Goal: Information Seeking & Learning: Find specific page/section

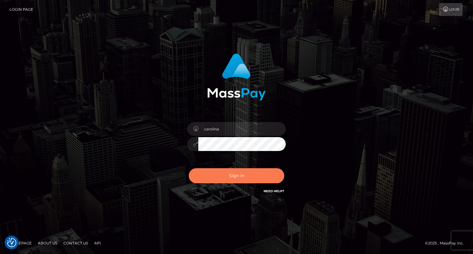
click at [241, 179] on button "Sign in" at bounding box center [236, 175] width 95 height 15
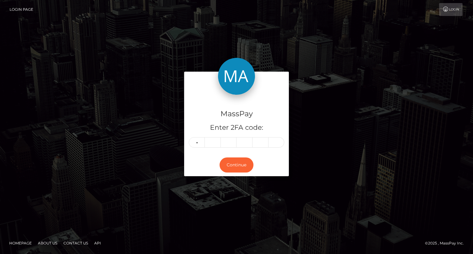
type input "2"
type input "5"
type input "8"
type input "3"
type input "7"
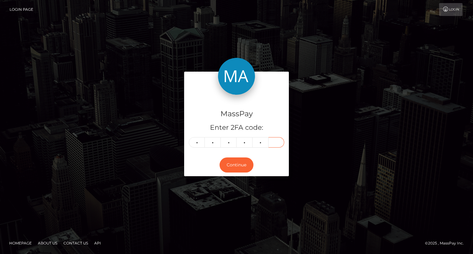
type input "8"
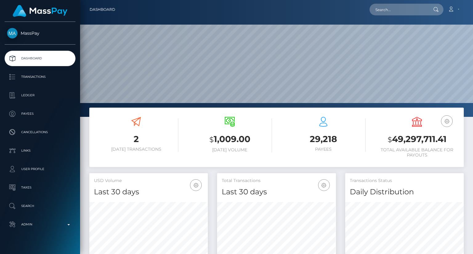
scroll to position [109, 118]
click at [413, 7] on input "text" at bounding box center [398, 10] width 58 height 12
paste input "MSPf4563b5744031b6"
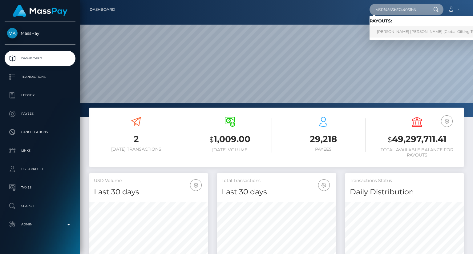
type input "MSPf4563b5744031b6"
click at [436, 31] on link "ANA RUTH ORTIZ MUÑOZ (Global Gifting Technologies Inc - Throne)" at bounding box center [447, 31] width 157 height 11
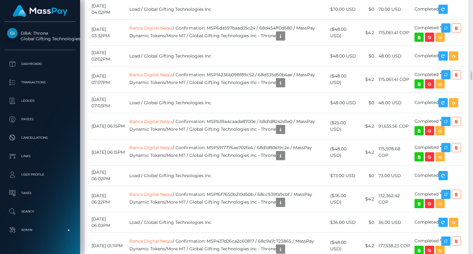
scroll to position [2093, 0]
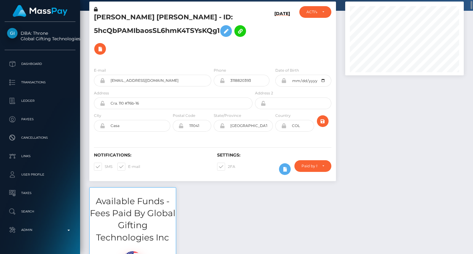
scroll to position [0, 0]
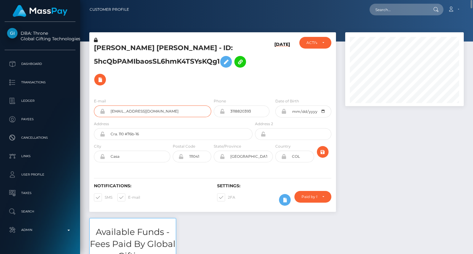
click at [143, 111] on input "[EMAIL_ADDRESS][DOMAIN_NAME]" at bounding box center [158, 112] width 106 height 12
click at [143, 111] on input "analapro1999@gmail.com" at bounding box center [158, 112] width 106 height 12
drag, startPoint x: 94, startPoint y: 46, endPoint x: 108, endPoint y: 48, distance: 14.9
click at [108, 48] on h5 "ANA RUTH ORTIZ MUÑOZ - ID: 5hcQbPAMIbaosSL6hmK4TSYsKQg1" at bounding box center [171, 65] width 155 height 45
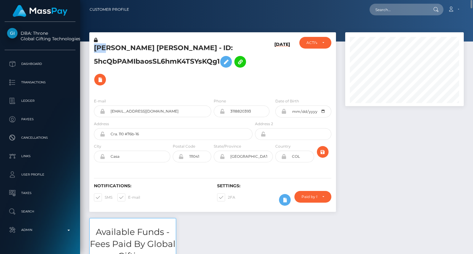
copy h5 "ANA"
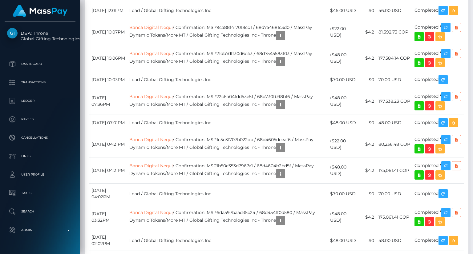
scroll to position [2186, 0]
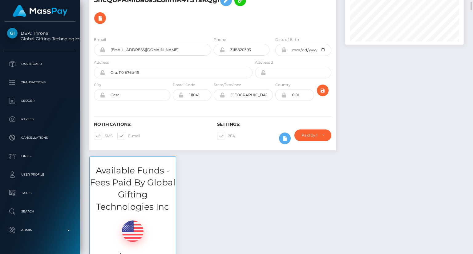
scroll to position [0, 0]
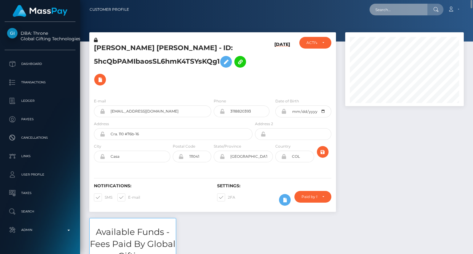
click at [399, 14] on input "text" at bounding box center [398, 10] width 58 height 12
paste input "MSP650eb9e40aae391"
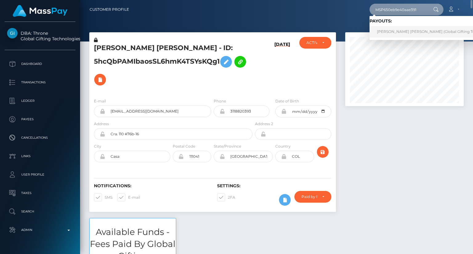
type input "MSP650eb9e40aae391"
click at [407, 31] on link "ANA RUTH ORTIZ MUÑOZ (Global Gifting Technologies Inc - Throne)" at bounding box center [447, 31] width 157 height 11
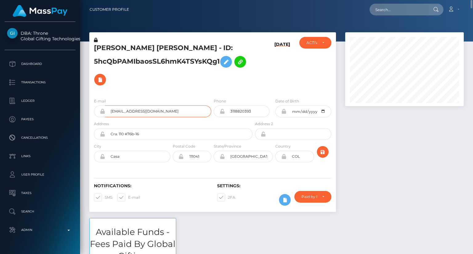
click at [150, 111] on input "analapro1999@gmail.com" at bounding box center [158, 112] width 106 height 12
click at [151, 111] on input "analapro1999@gmail.com" at bounding box center [158, 112] width 106 height 12
drag, startPoint x: 95, startPoint y: 47, endPoint x: 109, endPoint y: 50, distance: 13.8
click at [109, 50] on h5 "ANA RUTH ORTIZ MUÑOZ - ID: 5hcQbPAMIbaosSL6hmK4TSYsKQg1" at bounding box center [171, 65] width 155 height 45
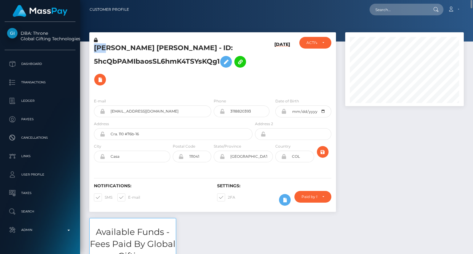
copy h5 "ANA"
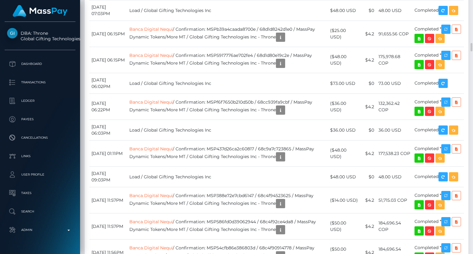
scroll to position [2216, 0]
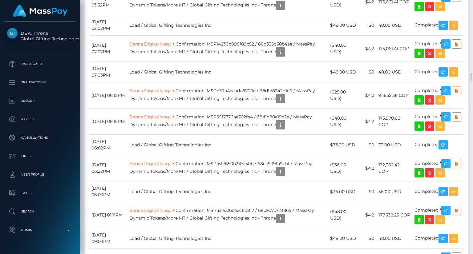
drag, startPoint x: 342, startPoint y: 87, endPoint x: 335, endPoint y: 80, distance: 10.0
copy td "$69.00 USD"
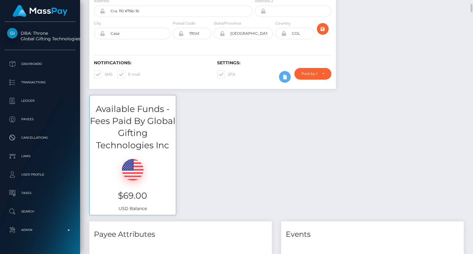
scroll to position [0, 0]
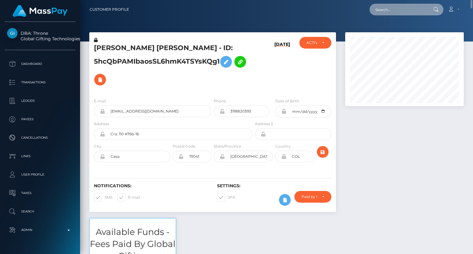
click at [408, 8] on input "text" at bounding box center [398, 10] width 58 height 12
paste input "MSPa3cb4873b8b7618"
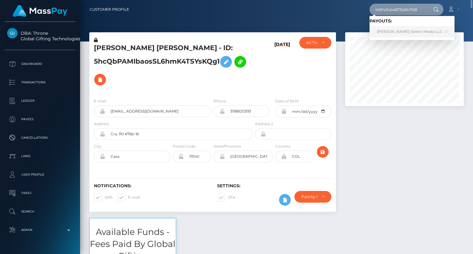
type input "MSPa3cb4873b8b7618"
click at [398, 32] on link "MELANY DENISE MORALES (Select Media LLC - )" at bounding box center [411, 31] width 85 height 11
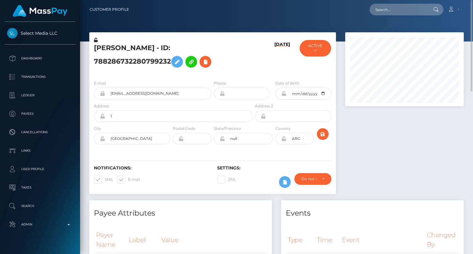
click at [394, 16] on nav "Customer Profile Loading... Loading... Account" at bounding box center [276, 9] width 393 height 19
click at [395, 11] on input "text" at bounding box center [398, 10] width 58 height 12
paste input "MSP237a7633387496e"
type input "MSP237a7633387496e"
click at [408, 11] on input "MSP237a7633387496e" at bounding box center [398, 10] width 58 height 12
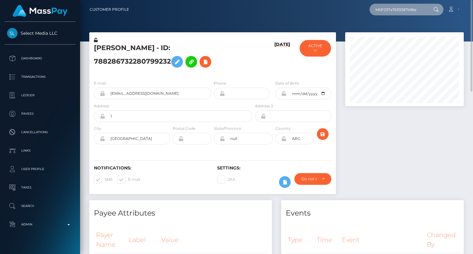
click at [408, 11] on input "MSP237a7633387496e" at bounding box center [398, 10] width 58 height 12
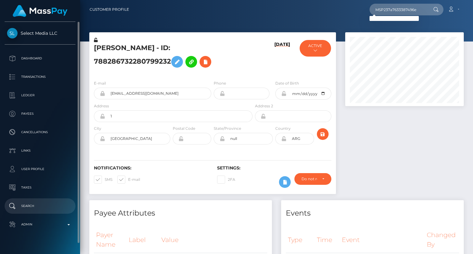
click at [51, 202] on p "Search" at bounding box center [40, 206] width 66 height 9
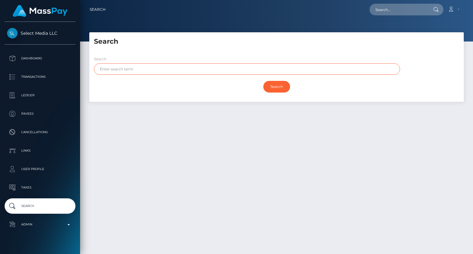
click at [149, 69] on input "text" at bounding box center [247, 68] width 306 height 11
paste input "ADEEB"
type input "ADEEB"
click at [279, 90] on input "Search" at bounding box center [276, 87] width 27 height 12
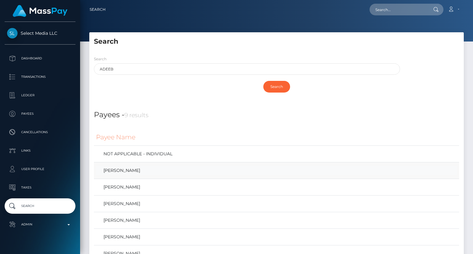
click at [138, 170] on link "[PERSON_NAME]" at bounding box center [276, 170] width 361 height 9
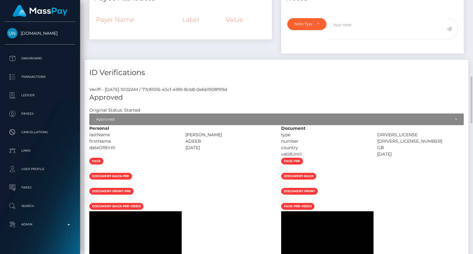
scroll to position [400, 0]
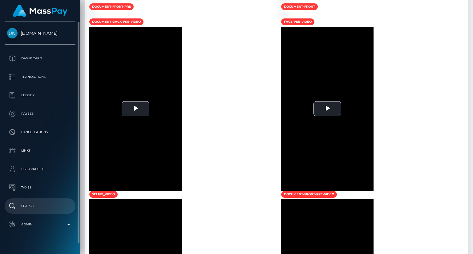
click at [44, 200] on link "Search" at bounding box center [40, 206] width 71 height 15
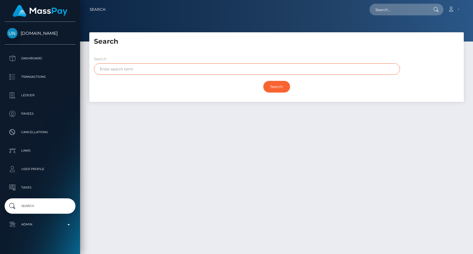
click at [144, 70] on input "text" at bounding box center [247, 68] width 306 height 11
paste input "ADEEB"
type input "ADEEB"
click at [275, 86] on input "Search" at bounding box center [276, 87] width 27 height 12
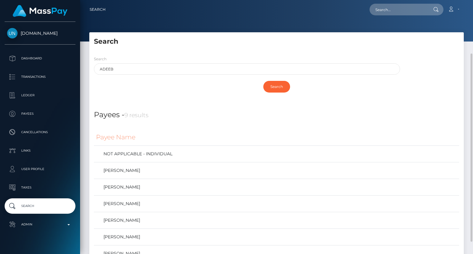
scroll to position [62, 0]
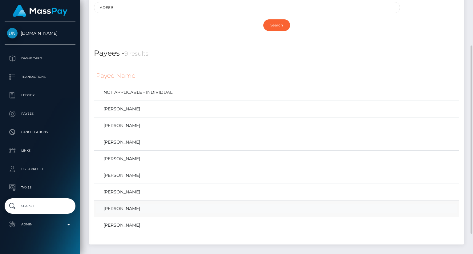
click at [163, 208] on link "Muhammad Adeeb Shafi" at bounding box center [276, 208] width 361 height 9
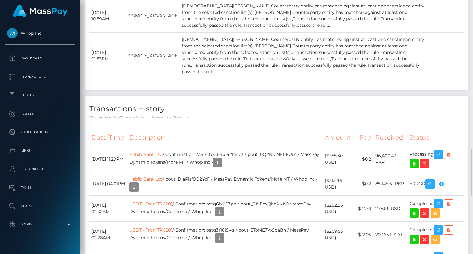
scroll to position [985, 0]
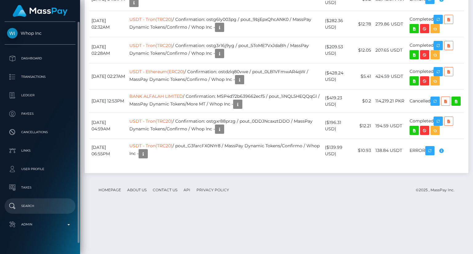
click at [42, 203] on p "Search" at bounding box center [40, 206] width 66 height 9
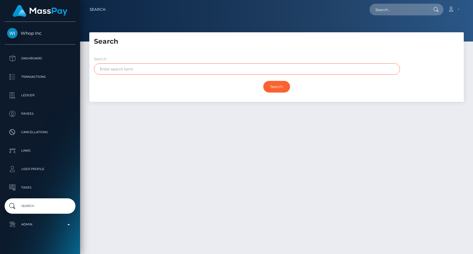
click at [139, 71] on input "text" at bounding box center [247, 68] width 306 height 11
paste input "ADEEB"
type input "ADEEB"
click at [272, 89] on input "Search" at bounding box center [276, 87] width 27 height 12
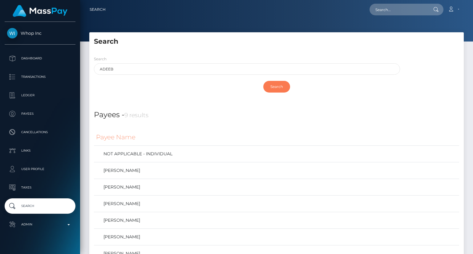
scroll to position [89, 0]
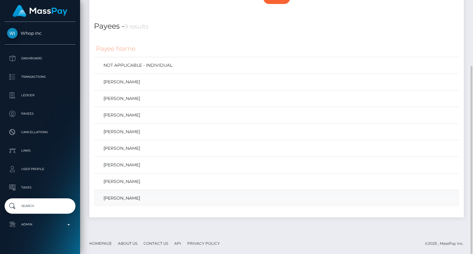
click at [164, 199] on link "MUHAMMAD ADEEB SHAFI" at bounding box center [276, 198] width 361 height 9
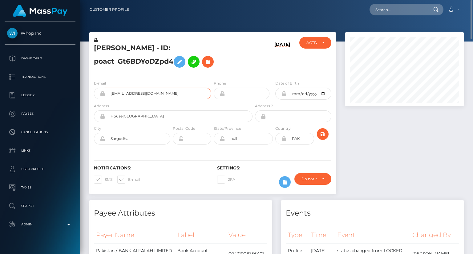
click at [142, 95] on input "fmtech57@gmail.com" at bounding box center [158, 94] width 106 height 12
drag, startPoint x: 94, startPoint y: 47, endPoint x: 137, endPoint y: 49, distance: 43.1
click at [137, 49] on h5 "MUHAMMAD ADEEB SHAFI - ID: poact_Gt6BDYoDZpd4" at bounding box center [171, 56] width 155 height 27
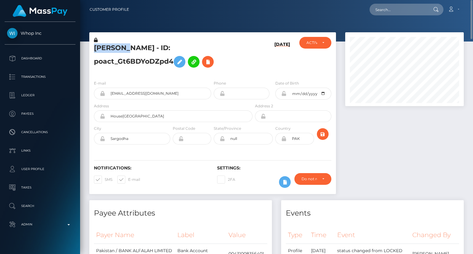
copy h5 "MUHAMMAD"
click at [138, 64] on h5 "MUHAMMAD ADEEB SHAFI - ID: poact_Gt6BDYoDZpd4" at bounding box center [171, 56] width 155 height 27
click at [147, 49] on h5 "MUHAMMAD ADEEB SHAFI - ID: poact_Gt6BDYoDZpd4" at bounding box center [171, 56] width 155 height 27
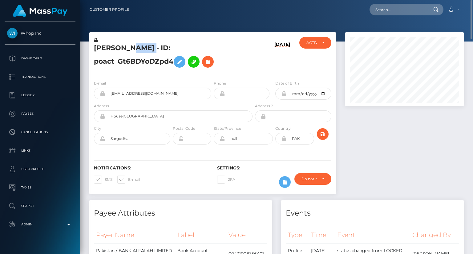
copy h5 "MUHAMMAD ADEEB SHAFI - ID: poact_Gt6BDYoDZpd4"
click at [404, 11] on input "text" at bounding box center [398, 10] width 58 height 12
paste input "MSP87fe75128f192ef"
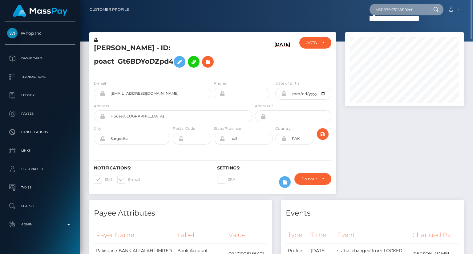
click at [387, 13] on input "MSP87fe75128f192ef" at bounding box center [398, 10] width 58 height 12
paste input "57cdb83eb22920c"
type input "MSP57cdb83eb22920c"
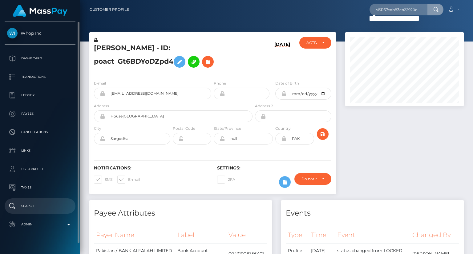
click at [36, 202] on p "Search" at bounding box center [40, 206] width 66 height 9
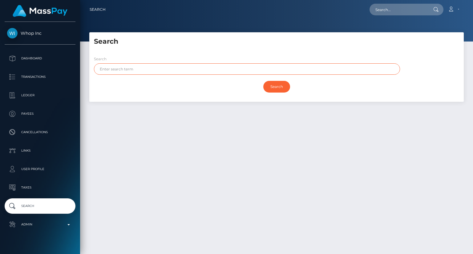
click at [139, 69] on input "text" at bounding box center [247, 68] width 306 height 11
paste input "[DEMOGRAPHIC_DATA]"
click at [276, 88] on input "Search" at bounding box center [276, 87] width 27 height 12
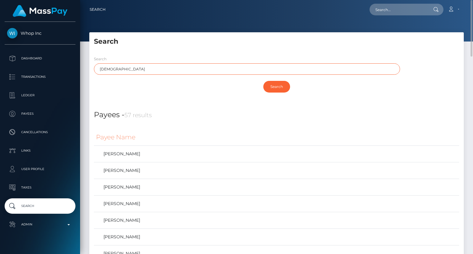
click at [107, 71] on input "[DEMOGRAPHIC_DATA]" at bounding box center [247, 68] width 306 height 11
paste input "ASMA"
click at [277, 87] on input "Search" at bounding box center [276, 87] width 27 height 12
click at [108, 66] on input "ASMA" at bounding box center [247, 68] width 306 height 11
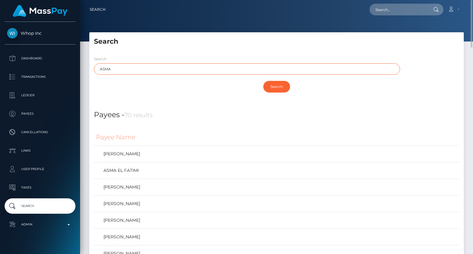
click at [108, 66] on input "ASMA" at bounding box center [247, 68] width 306 height 11
paste input "BDUL"
type input "ABDUL"
click at [281, 86] on input "Search" at bounding box center [276, 87] width 27 height 12
click at [279, 89] on input "Search" at bounding box center [276, 87] width 27 height 12
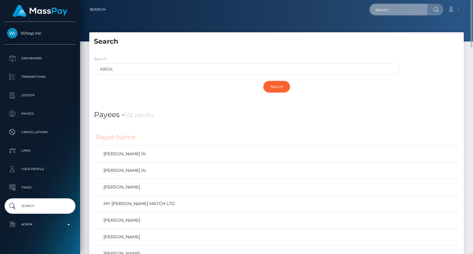
click at [409, 11] on input "text" at bounding box center [398, 10] width 58 height 12
paste input "abdulrafay9920@gmail.com"
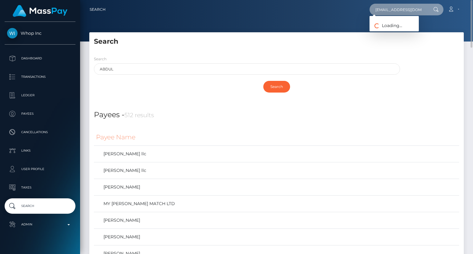
scroll to position [0, 6]
type input "abdulrafay9920@gmail.com"
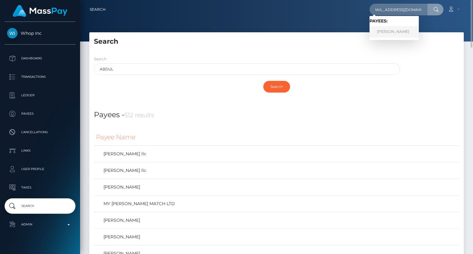
scroll to position [0, 0]
click at [401, 30] on link "ABDUL RAFAY" at bounding box center [393, 31] width 49 height 11
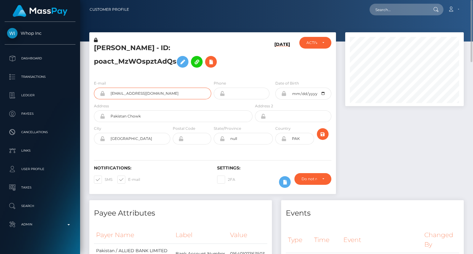
click at [144, 94] on input "abdulrafay9920@gmail.com" at bounding box center [158, 94] width 106 height 12
click at [139, 93] on input "abdulrafay9920@gmail.com" at bounding box center [158, 94] width 106 height 12
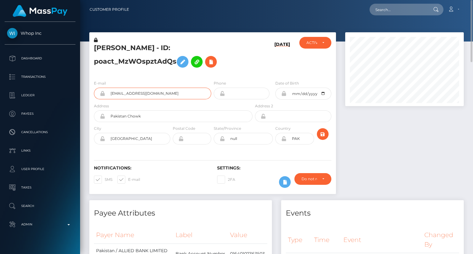
click at [139, 94] on input "abdulrafay9920@gmail.com" at bounding box center [158, 94] width 106 height 12
click at [144, 94] on input "abdulrafay9920@gmail.com" at bounding box center [158, 94] width 106 height 12
click at [379, 15] on div "Loading... Loading... Account Edit Profile Logout" at bounding box center [298, 9] width 329 height 13
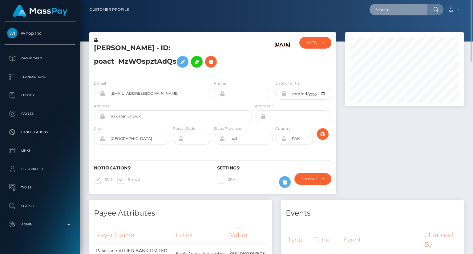
click at [384, 9] on input "text" at bounding box center [398, 10] width 58 height 12
paste input "MSP82705750438ebb5"
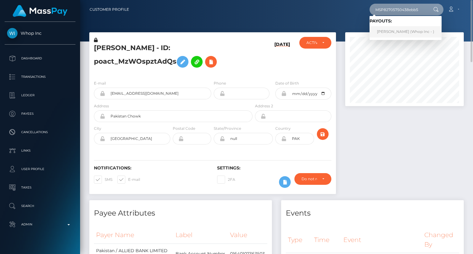
type input "MSP82705750438ebb5"
click at [399, 34] on link "ABDUL RAFAY (Whop Inc - )" at bounding box center [405, 31] width 72 height 11
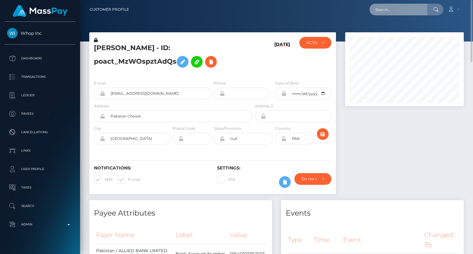
click at [401, 7] on input "text" at bounding box center [398, 10] width 58 height 12
paste input "MSP4b7566b1421e4e3"
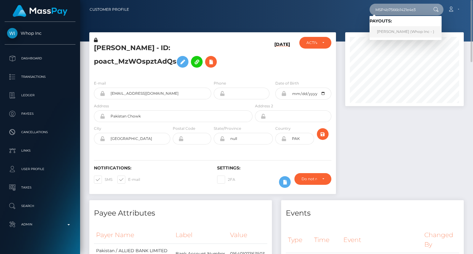
type input "MSP4b7566b1421e4e3"
click at [398, 32] on link "Muhammad Adeeb Shafi (Whop Inc - )" at bounding box center [405, 31] width 72 height 11
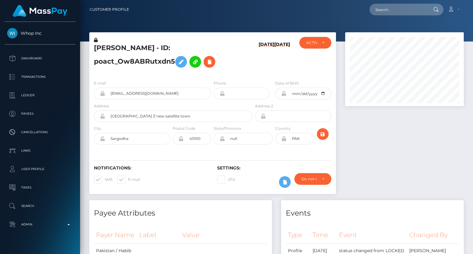
scroll to position [74, 118]
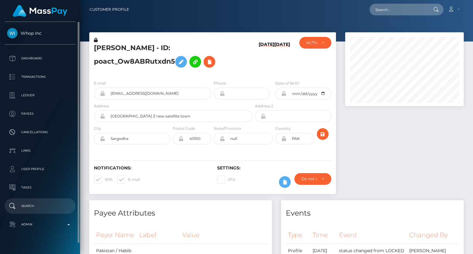
click at [5, 203] on link "Search" at bounding box center [40, 206] width 71 height 15
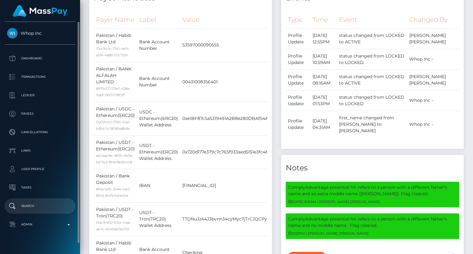
click at [5, 203] on li "Search" at bounding box center [40, 206] width 80 height 15
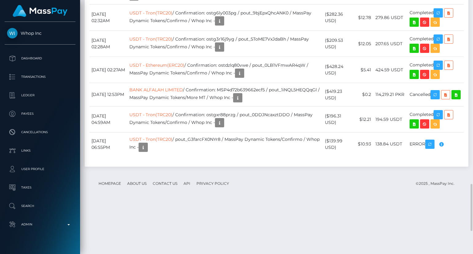
scroll to position [961, 0]
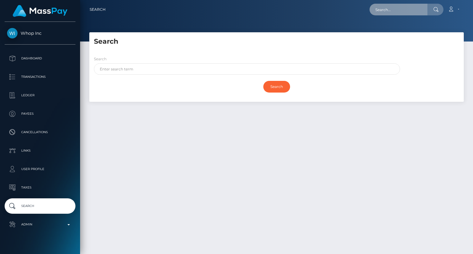
click at [406, 9] on input "text" at bounding box center [398, 10] width 58 height 12
paste input "MSP206BF0815F0E248"
type input "MSP206BF0815F0E248"
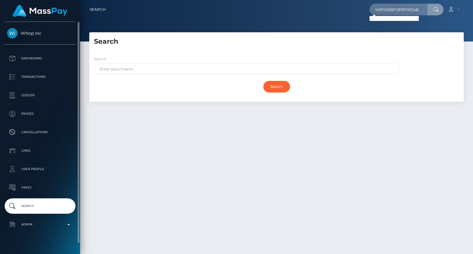
drag, startPoint x: 37, startPoint y: 53, endPoint x: 62, endPoint y: 50, distance: 25.3
click at [37, 53] on link "Dashboard" at bounding box center [40, 58] width 71 height 15
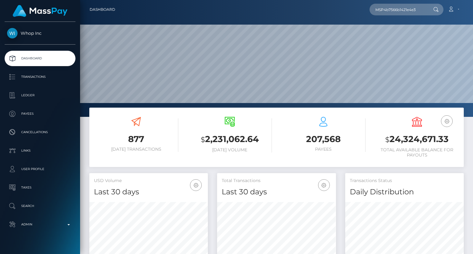
scroll to position [109, 118]
click at [424, 9] on input "MSP4b7566b1421e4e3" at bounding box center [398, 10] width 58 height 12
type input "MSP4b7566b1421e4e3"
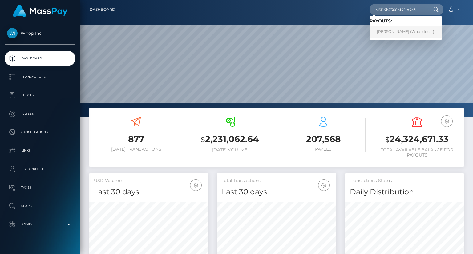
click at [421, 30] on link "Muhammad Adeeb Shafi (Whop Inc - )" at bounding box center [405, 31] width 72 height 11
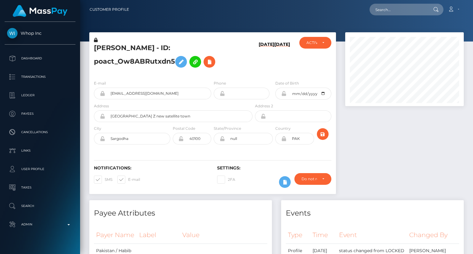
scroll to position [74, 118]
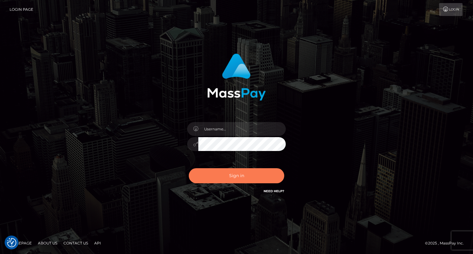
type input "carolina"
click at [239, 175] on button "Sign in" at bounding box center [236, 175] width 95 height 15
click at [246, 180] on button "Sign in" at bounding box center [236, 175] width 95 height 15
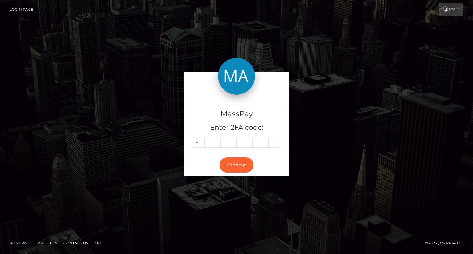
type input "2"
type input "7"
type input "1"
type input "5"
type input "2"
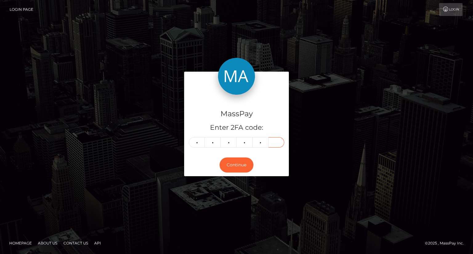
type input "2"
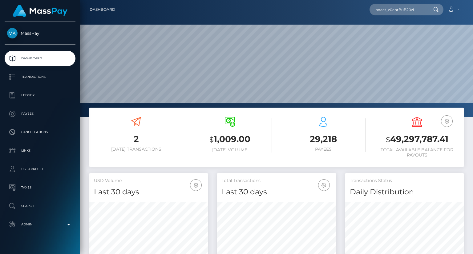
scroll to position [109, 118]
type input "poact_z0chrBuB20zL"
drag, startPoint x: 376, startPoint y: 104, endPoint x: 406, endPoint y: 34, distance: 76.4
click at [406, 34] on link "ALEXANDER ZAKHARCHENKO" at bounding box center [393, 31] width 49 height 11
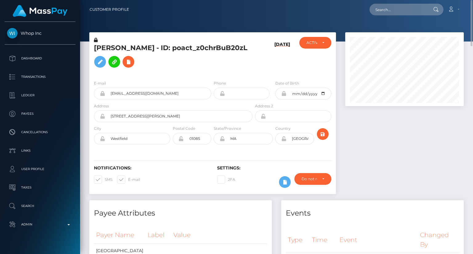
click at [150, 46] on h5 "ALEXANDER ZAKHARCHENKO - ID: poact_z0chrBuB20zL" at bounding box center [171, 56] width 155 height 27
copy h5 "ALEXANDER ZAKHARCHENKO - ID: poact_z0chrBuB20zL"
click at [387, 15] on input "text" at bounding box center [398, 10] width 58 height 12
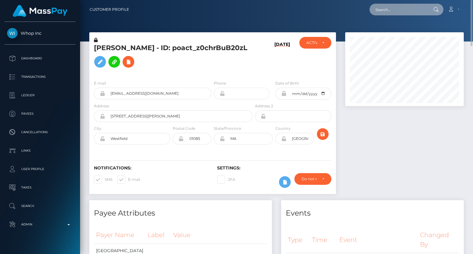
paste input "MSP948139d73b21e2c"
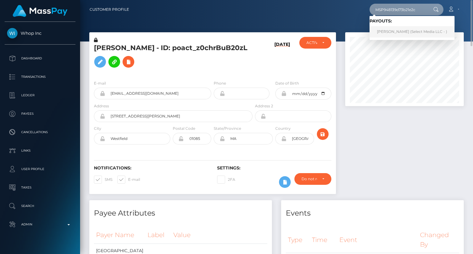
type input "MSP948139d73b21e2c"
click at [405, 33] on link "MELANY DENISE MORALES (Select Media LLC - )" at bounding box center [411, 31] width 85 height 11
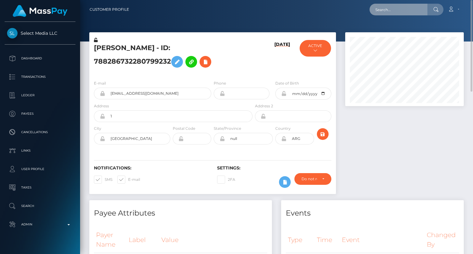
click at [390, 10] on input "text" at bounding box center [398, 10] width 58 height 12
paste input "MSPa3cb4873b8b7618"
click at [384, 6] on input "MSPa3cb4873b8b7618" at bounding box center [398, 10] width 58 height 12
type input "MSPa3cb4873b8b7618"
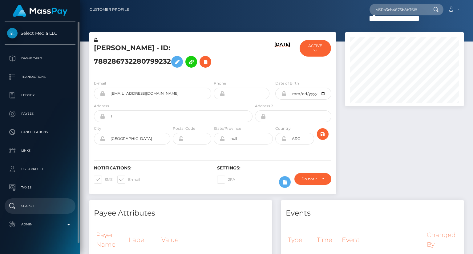
click at [29, 203] on p "Search" at bounding box center [40, 206] width 66 height 9
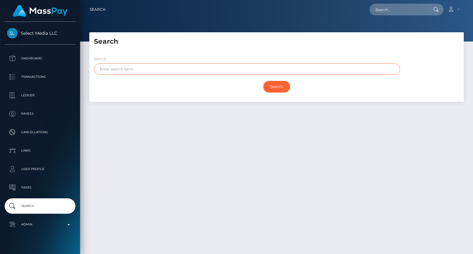
click at [122, 70] on input "text" at bounding box center [247, 68] width 306 height 11
click at [141, 67] on input "text" at bounding box center [247, 68] width 306 height 11
paste input "MORALE"
type input "MORALES"
click at [277, 87] on input "Search" at bounding box center [276, 87] width 27 height 12
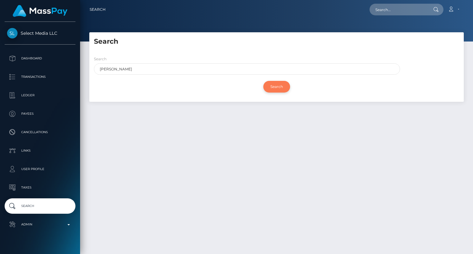
click at [278, 85] on input "Search" at bounding box center [276, 87] width 27 height 12
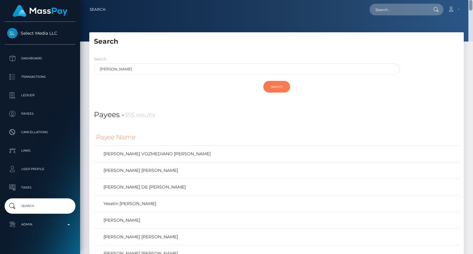
drag, startPoint x: 472, startPoint y: 66, endPoint x: 447, endPoint y: -9, distance: 79.1
click at [447, 0] on html "Select Media LLC Dashboard Transactions Ledger Payees Links Taxes" at bounding box center [236, 127] width 473 height 254
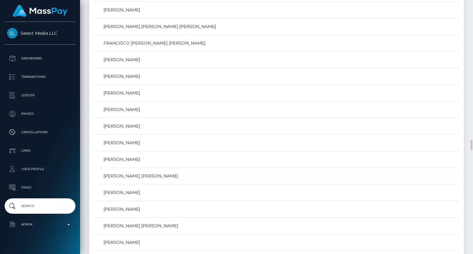
scroll to position [431, 0]
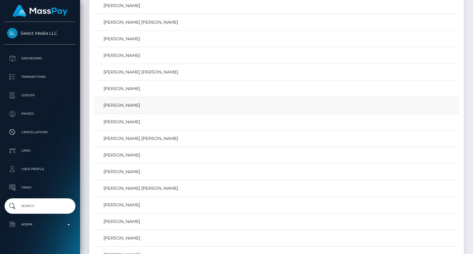
click at [153, 103] on link "MELANY DENISE MORALES" at bounding box center [276, 105] width 361 height 9
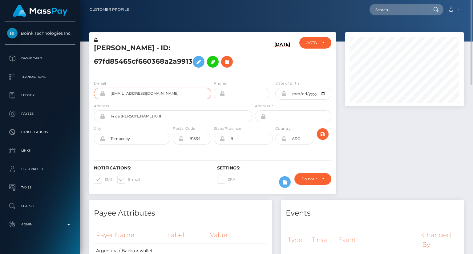
click at [159, 91] on input "[EMAIL_ADDRESS][DOMAIN_NAME]" at bounding box center [158, 94] width 106 height 12
